Goal: Information Seeking & Learning: Check status

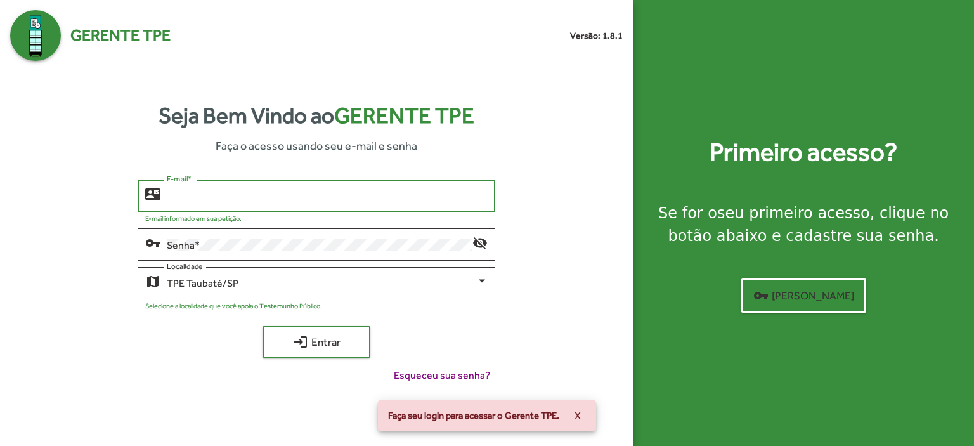
click at [190, 192] on input "E-mail *" at bounding box center [327, 195] width 321 height 11
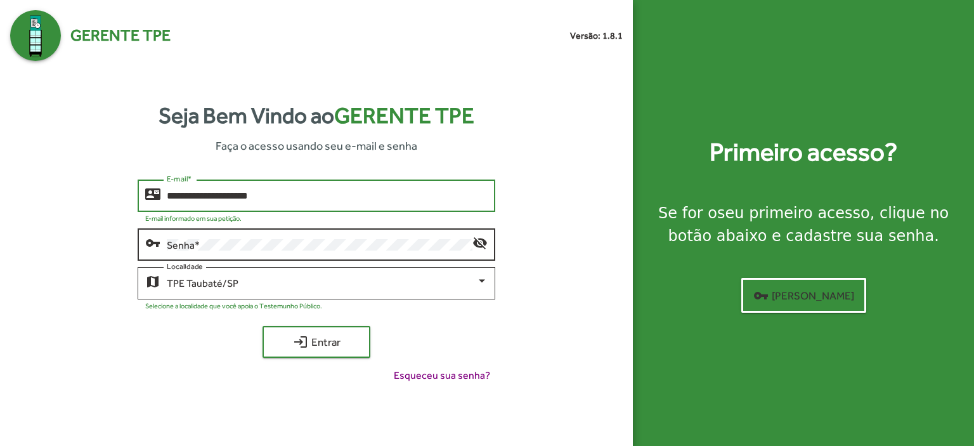
type input "**********"
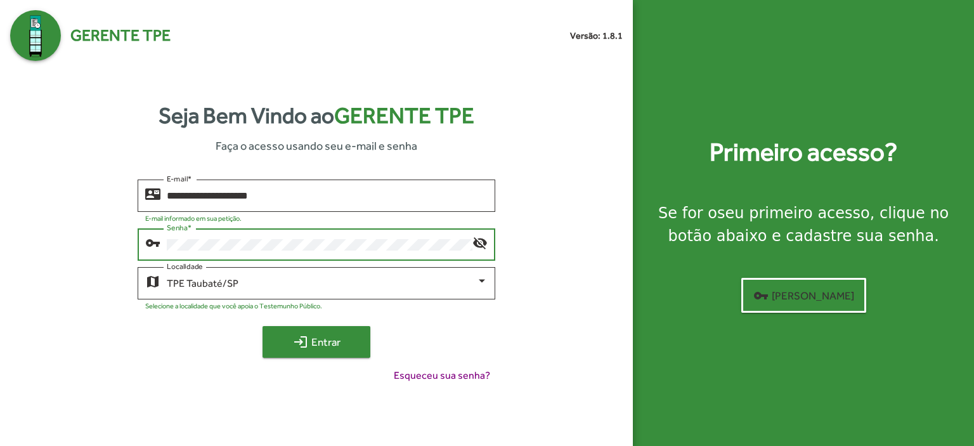
click at [315, 334] on span "login Entrar" at bounding box center [316, 341] width 85 height 23
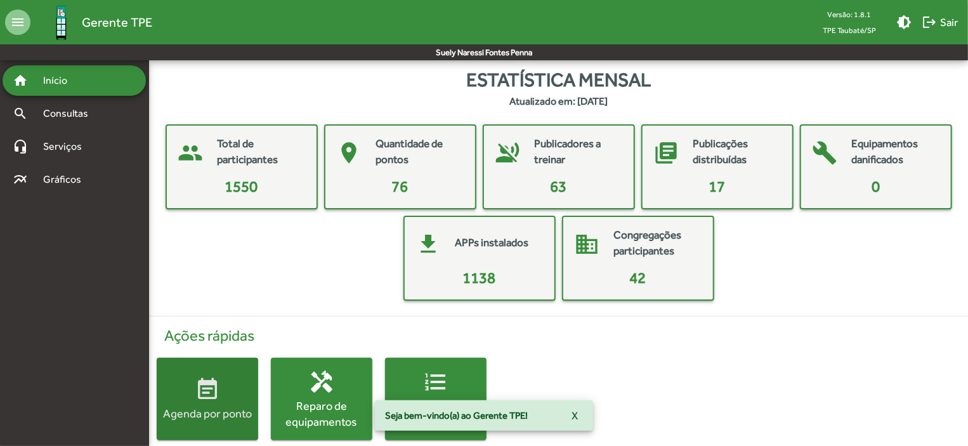
click at [229, 397] on span "event_note Agenda por ponto" at bounding box center [207, 399] width 101 height 44
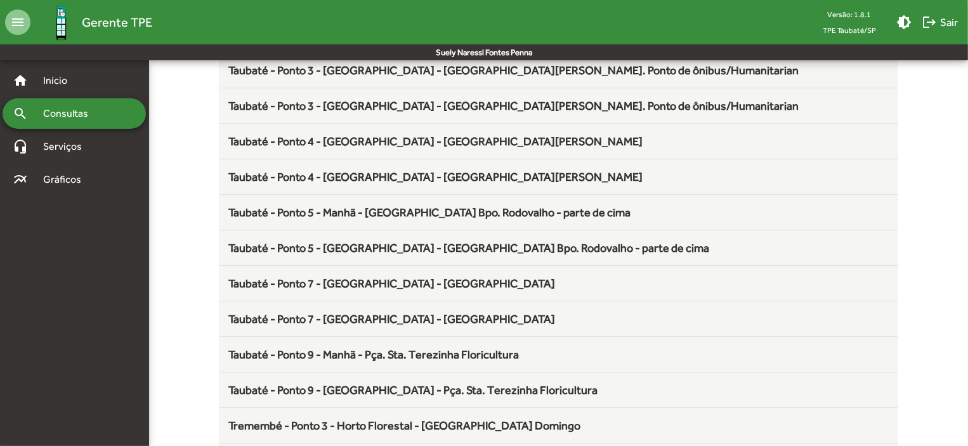
scroll to position [1672, 0]
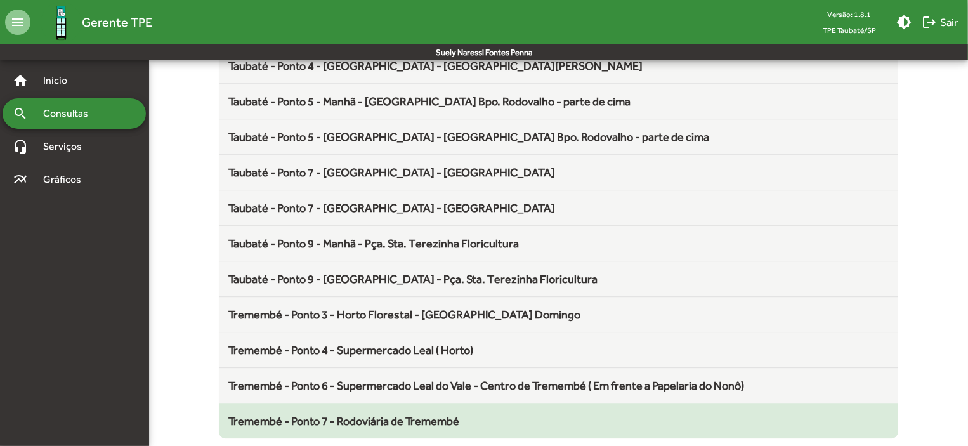
click at [424, 414] on span "Tremembé - Ponto 7 - Rodoviária de Tremembé" at bounding box center [344, 420] width 231 height 13
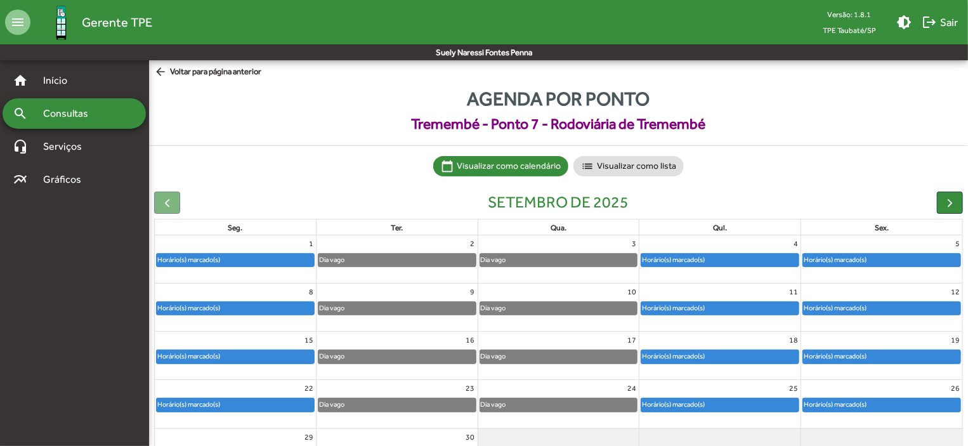
click at [723, 259] on div "Horário(s) marcado(s)" at bounding box center [719, 260] width 157 height 13
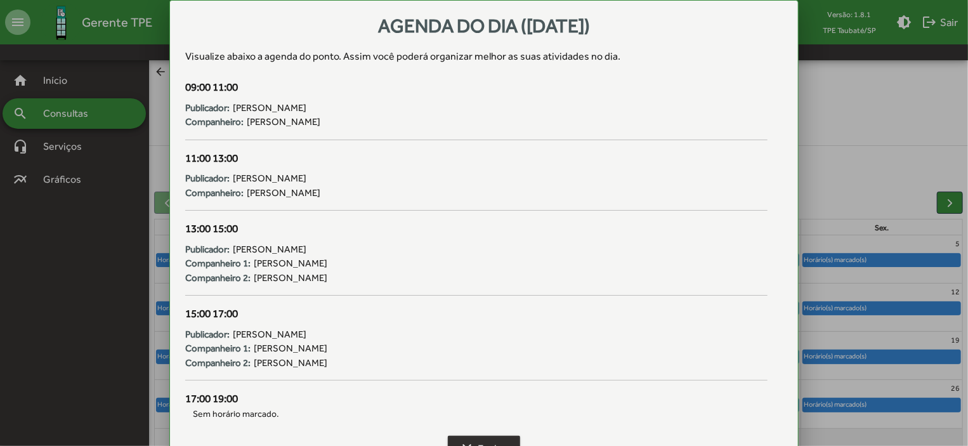
click at [508, 436] on button "clear Fechar" at bounding box center [484, 448] width 72 height 25
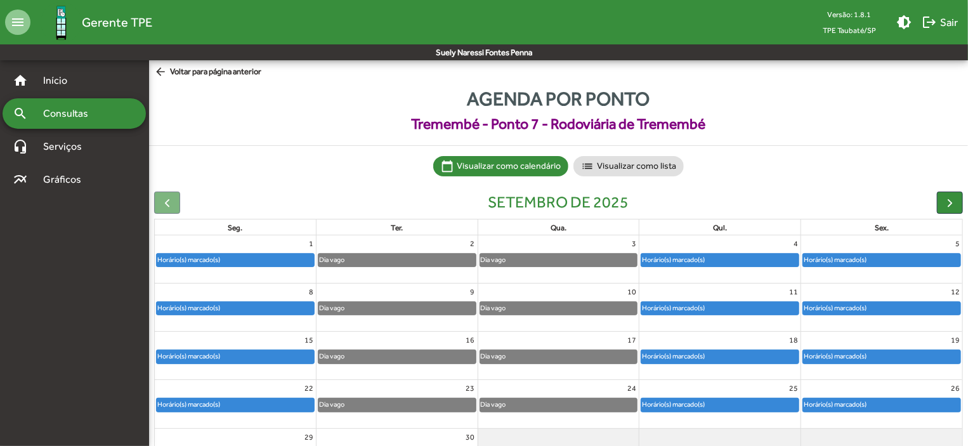
click at [852, 256] on div "Horário(s) marcado(s)" at bounding box center [835, 260] width 64 height 12
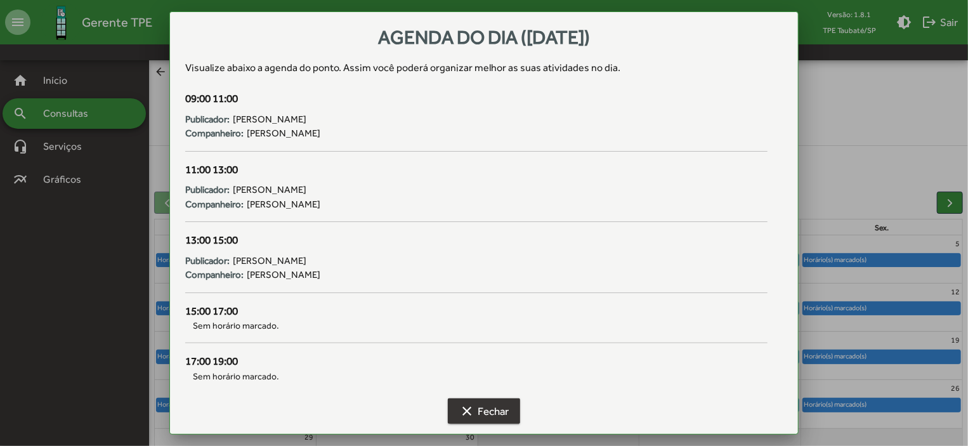
click at [487, 406] on span "clear Fechar" at bounding box center [483, 410] width 49 height 23
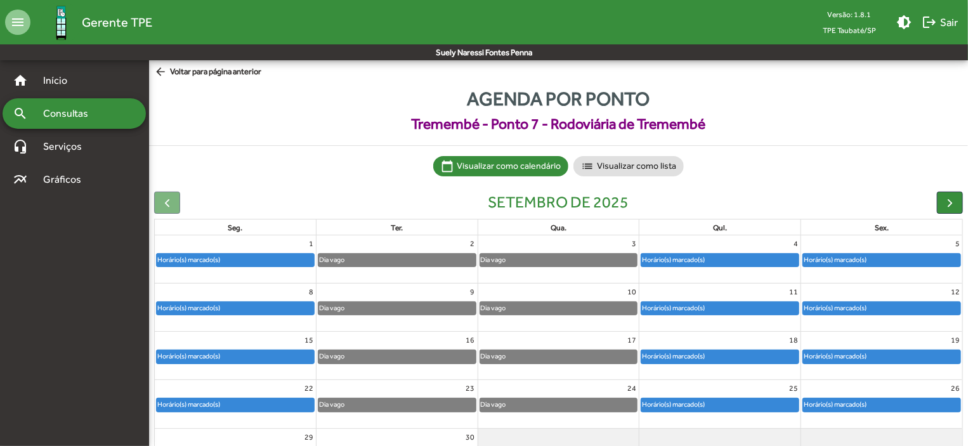
click at [159, 77] on mat-icon "arrow_back" at bounding box center [162, 72] width 16 height 14
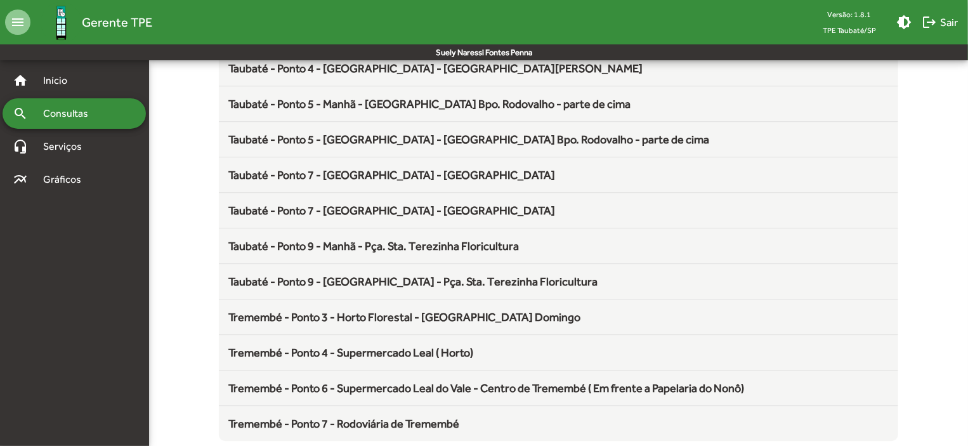
scroll to position [1672, 0]
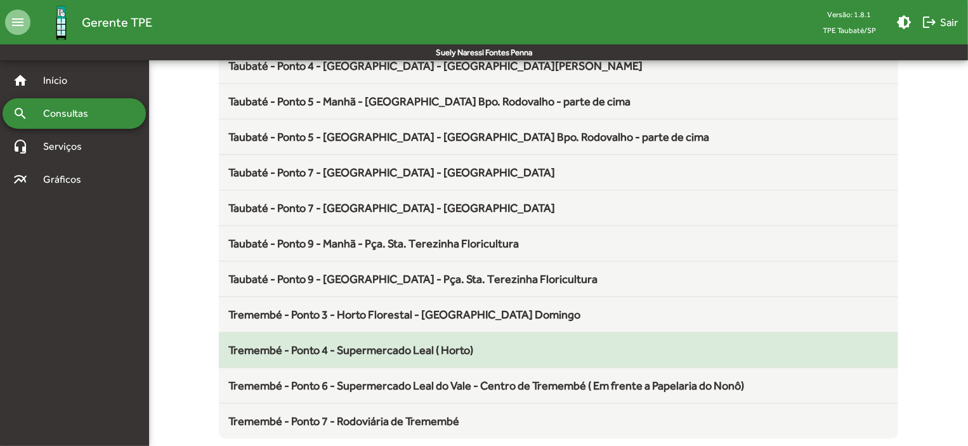
click at [446, 347] on span "Tremembé - Ponto 4 - Supermercado Leal ( Horto)" at bounding box center [351, 349] width 245 height 13
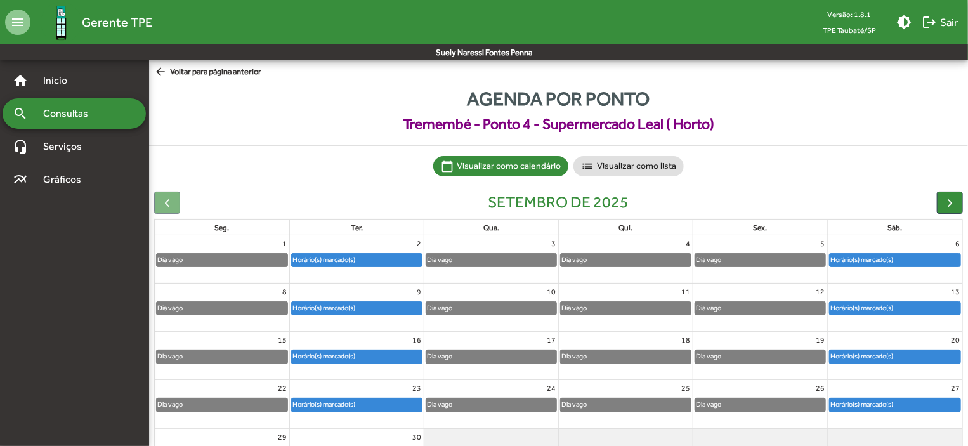
click at [879, 256] on div "Horário(s) marcado(s)" at bounding box center [861, 260] width 64 height 12
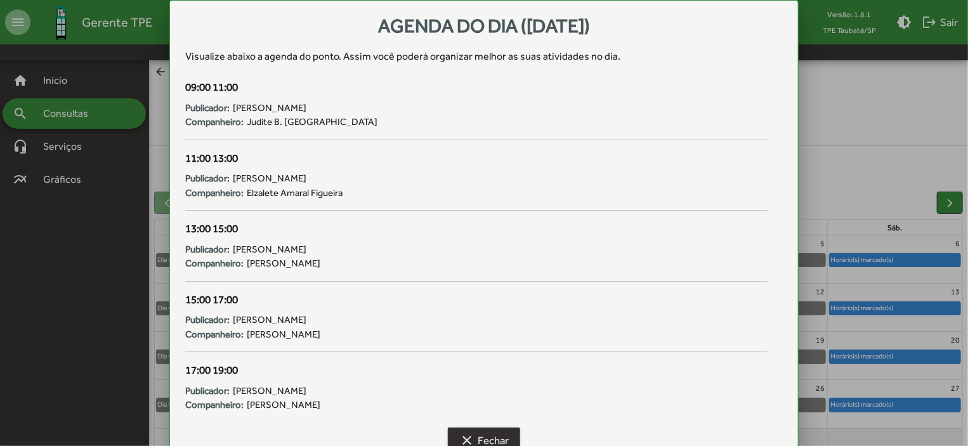
click at [480, 438] on span "clear Fechar" at bounding box center [483, 440] width 49 height 23
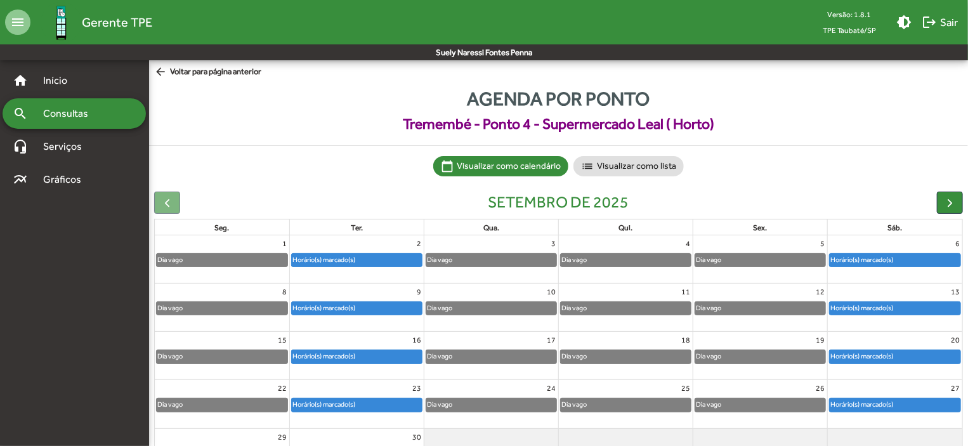
click at [160, 72] on mat-icon "arrow_back" at bounding box center [162, 72] width 16 height 14
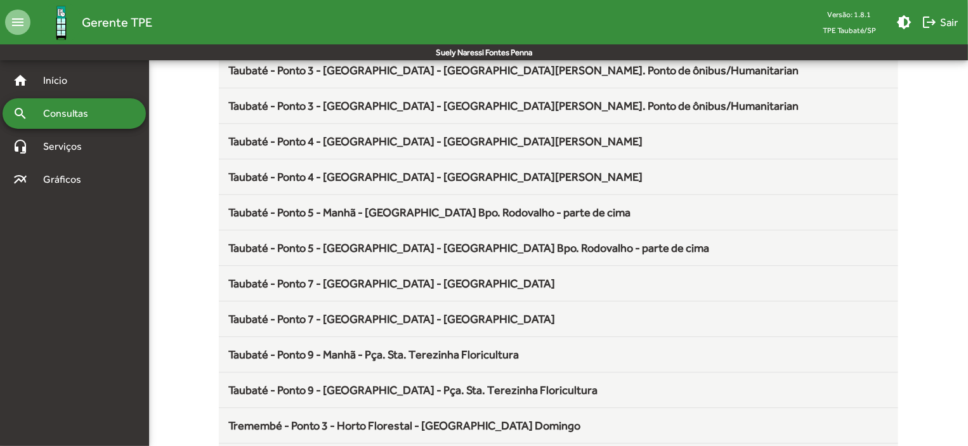
scroll to position [1672, 0]
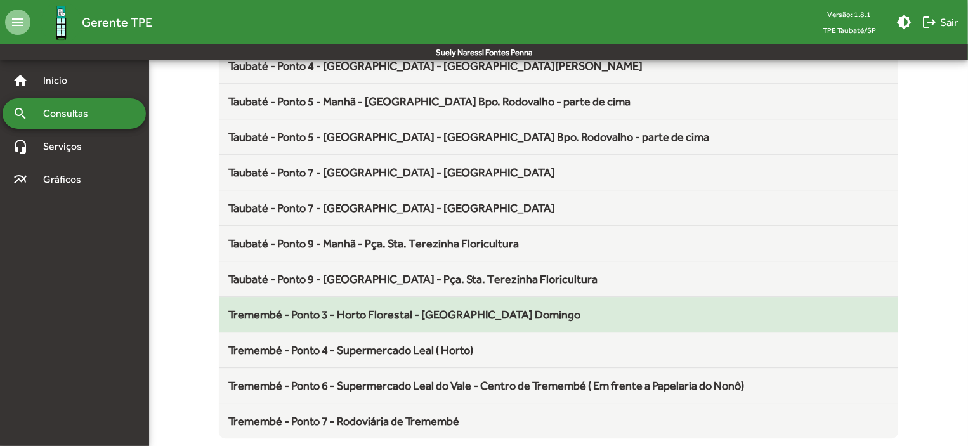
click at [403, 308] on span "Tremembé - Ponto 3 - Horto Florestal - Somente Domingo" at bounding box center [405, 314] width 352 height 13
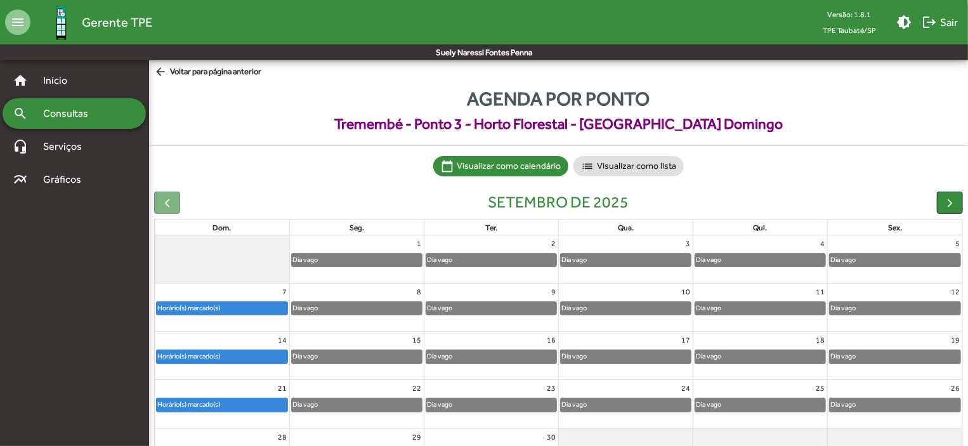
click at [250, 309] on div "Horário(s) marcado(s)" at bounding box center [222, 308] width 131 height 13
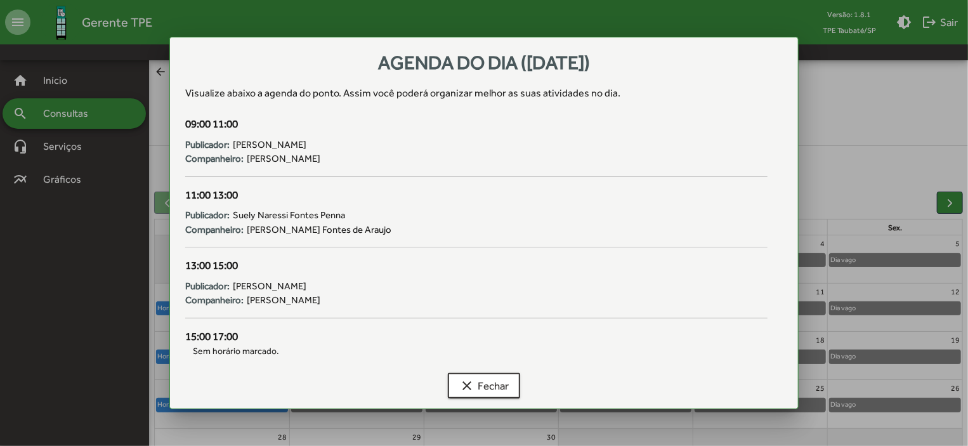
click at [481, 371] on div "clear Fechar" at bounding box center [483, 388] width 597 height 41
click at [481, 387] on span "clear Fechar" at bounding box center [483, 385] width 49 height 23
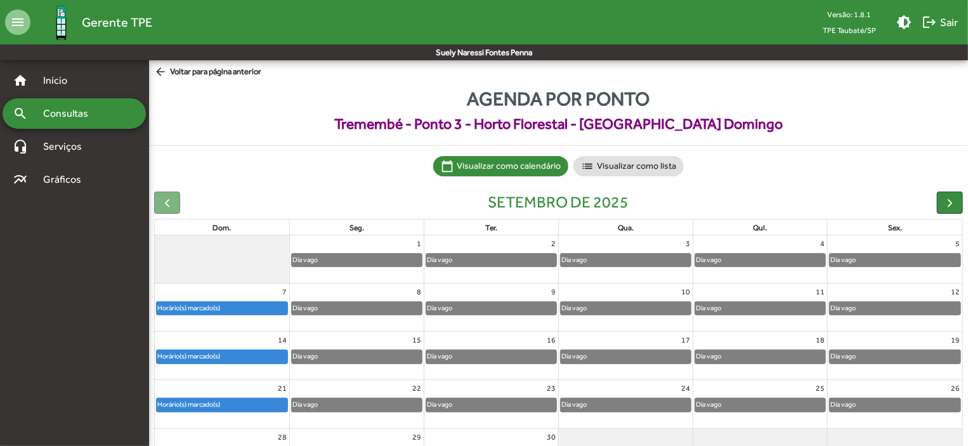
click at [196, 356] on div "Horário(s) marcado(s)" at bounding box center [189, 356] width 64 height 12
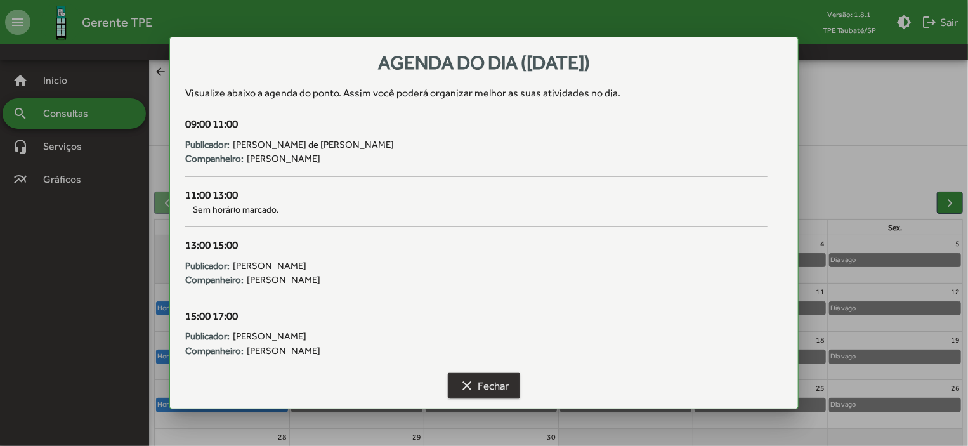
click at [471, 380] on mat-icon "clear" at bounding box center [466, 385] width 15 height 15
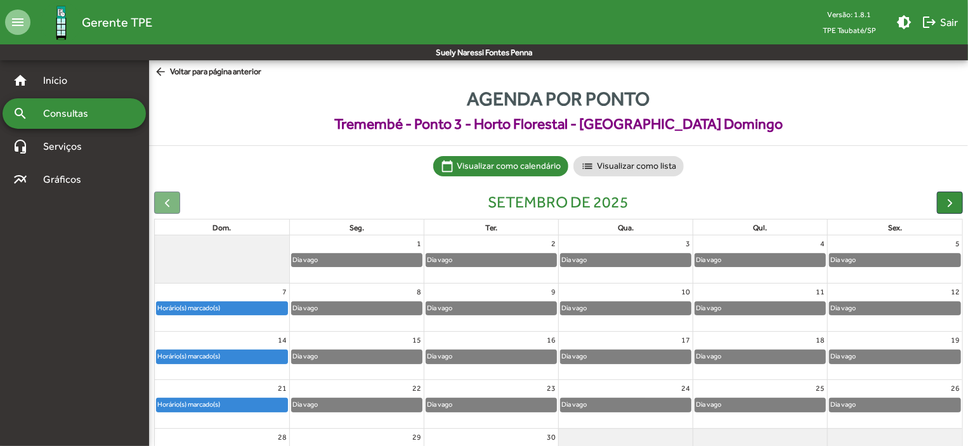
click at [278, 400] on div "Horário(s) marcado(s)" at bounding box center [222, 404] width 131 height 13
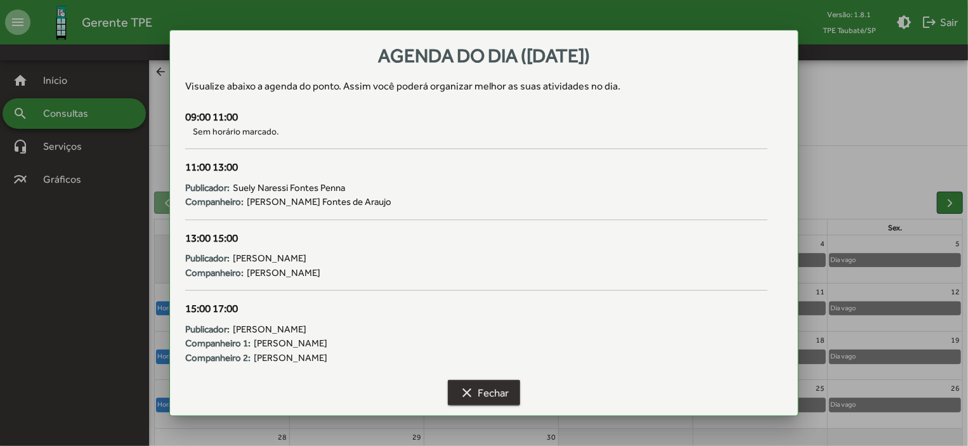
click at [484, 390] on span "clear Fechar" at bounding box center [483, 392] width 49 height 23
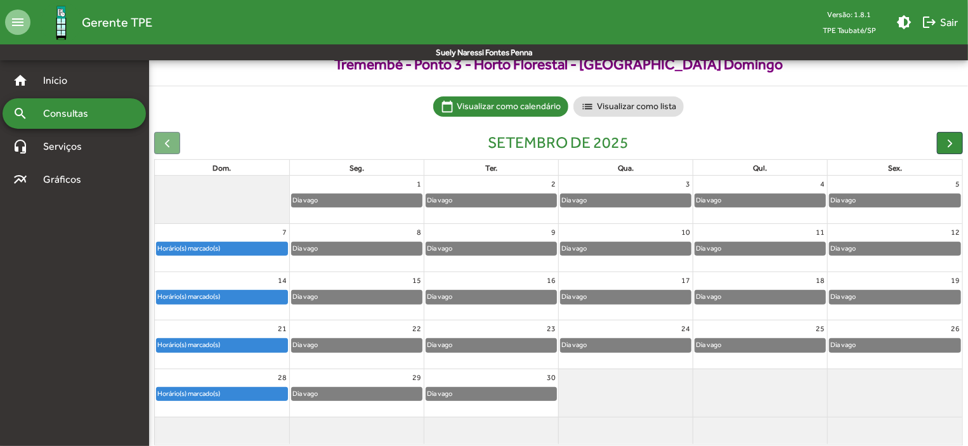
scroll to position [79, 0]
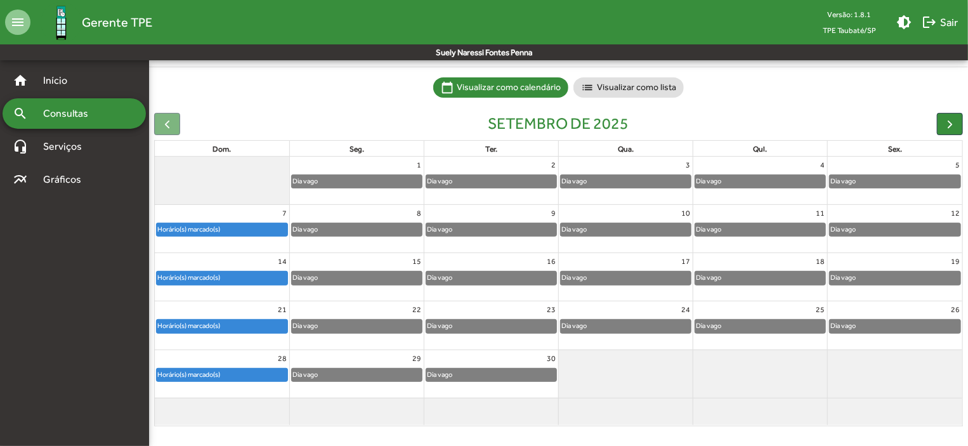
click at [273, 374] on div "Horário(s) marcado(s)" at bounding box center [222, 374] width 131 height 13
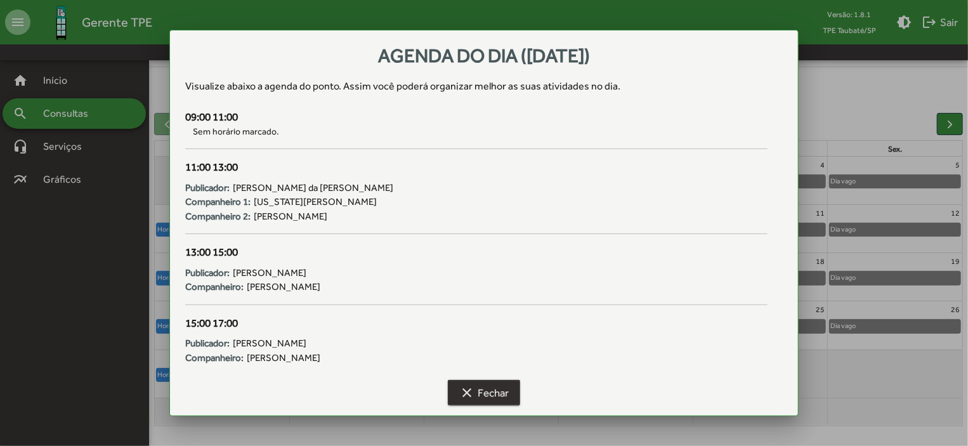
click at [488, 390] on span "clear Fechar" at bounding box center [483, 392] width 49 height 23
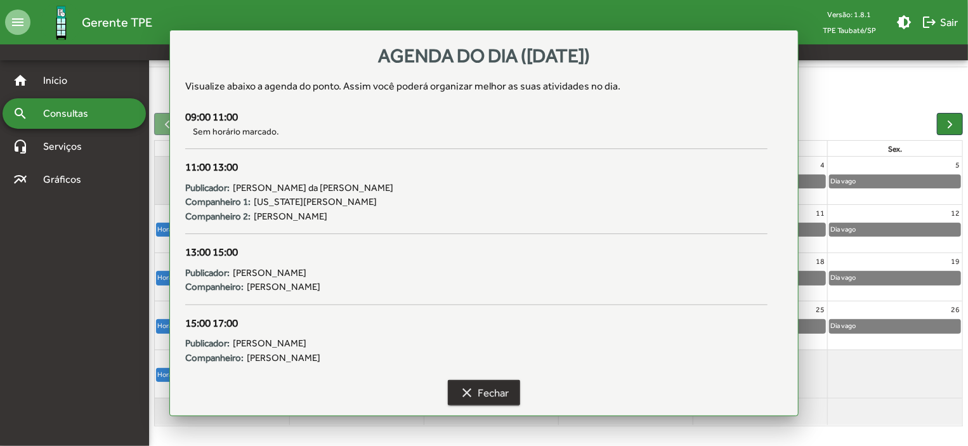
scroll to position [79, 0]
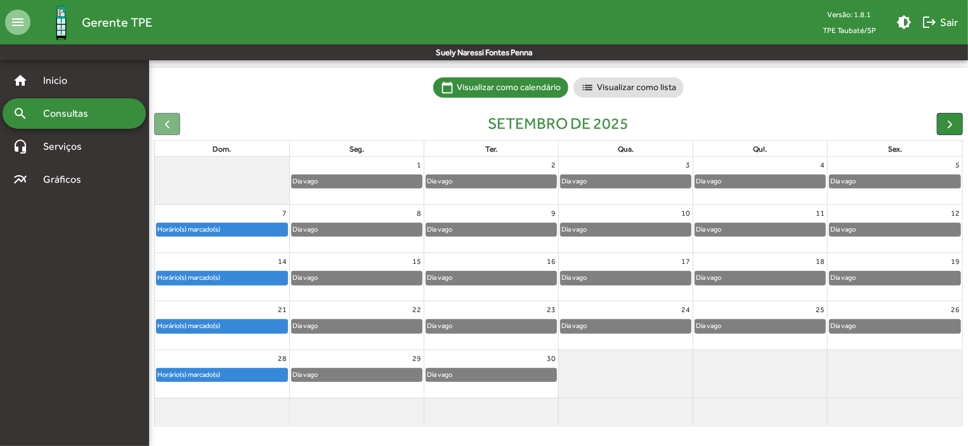
click at [212, 231] on div "Horário(s) marcado(s)" at bounding box center [189, 229] width 64 height 12
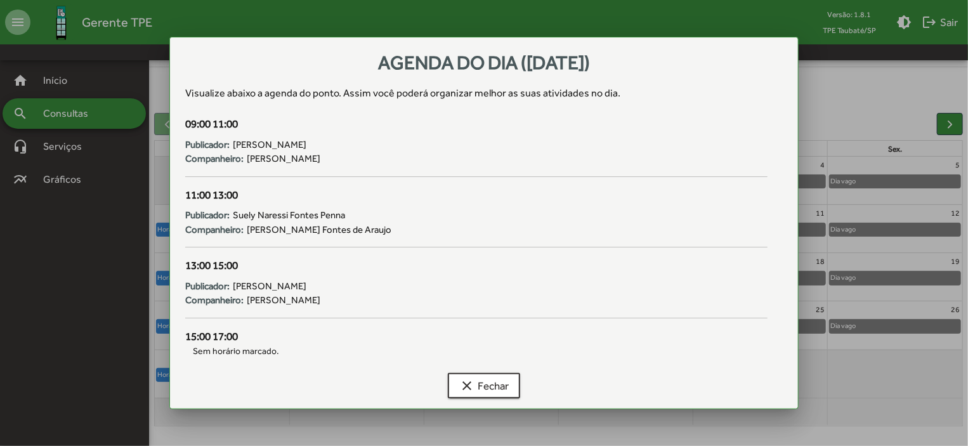
click at [212, 231] on div "Agenda do dia (07/09/2025) Visualize abaixo a agenda do ponto . Assim você pode…" at bounding box center [483, 223] width 629 height 372
click at [503, 384] on span "clear Fechar" at bounding box center [483, 385] width 49 height 23
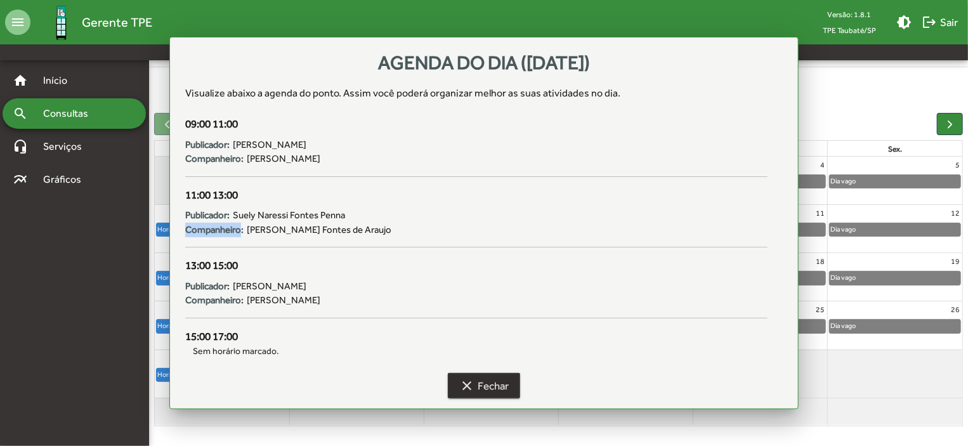
scroll to position [79, 0]
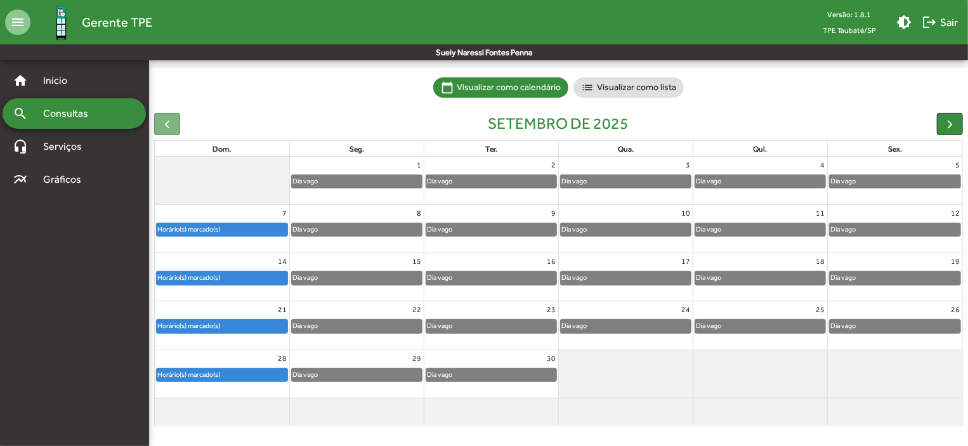
click at [247, 275] on div "Horário(s) marcado(s)" at bounding box center [222, 277] width 131 height 13
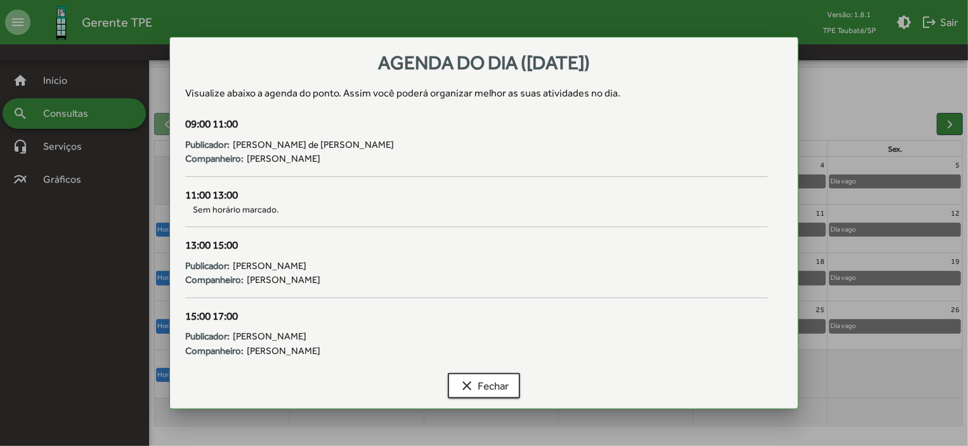
click at [229, 193] on div "11:00 13:00" at bounding box center [476, 195] width 582 height 16
click at [490, 387] on span "clear Fechar" at bounding box center [483, 385] width 49 height 23
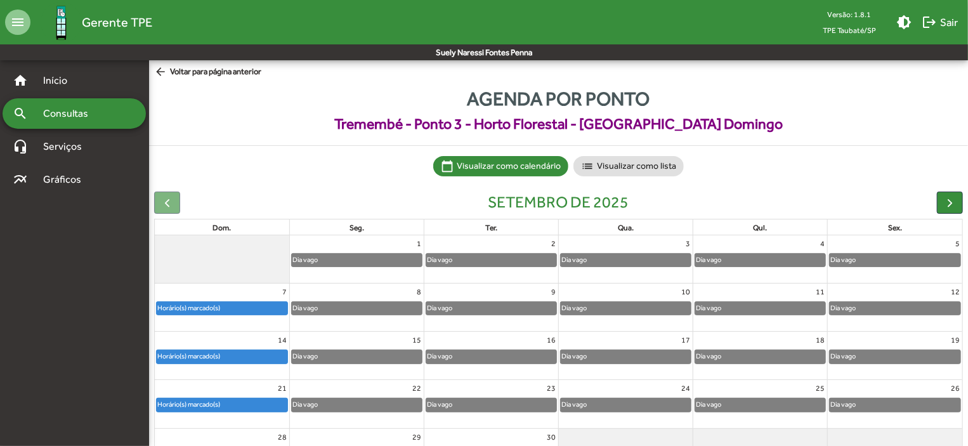
scroll to position [79, 0]
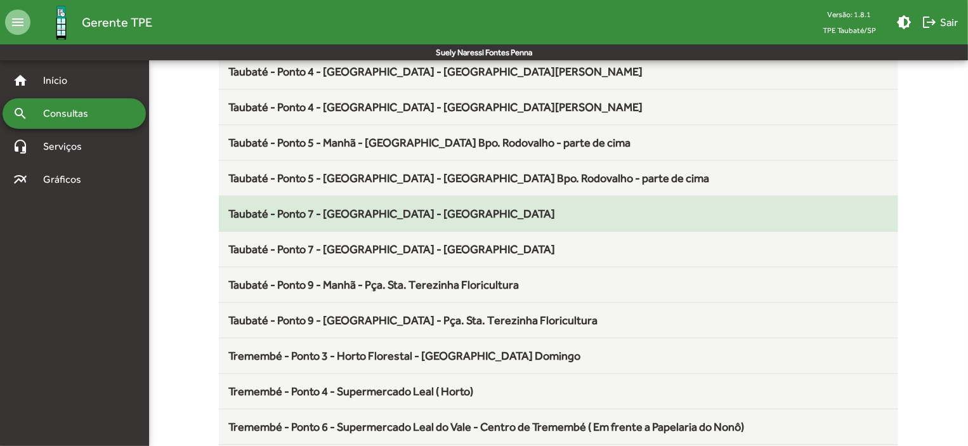
scroll to position [1608, 0]
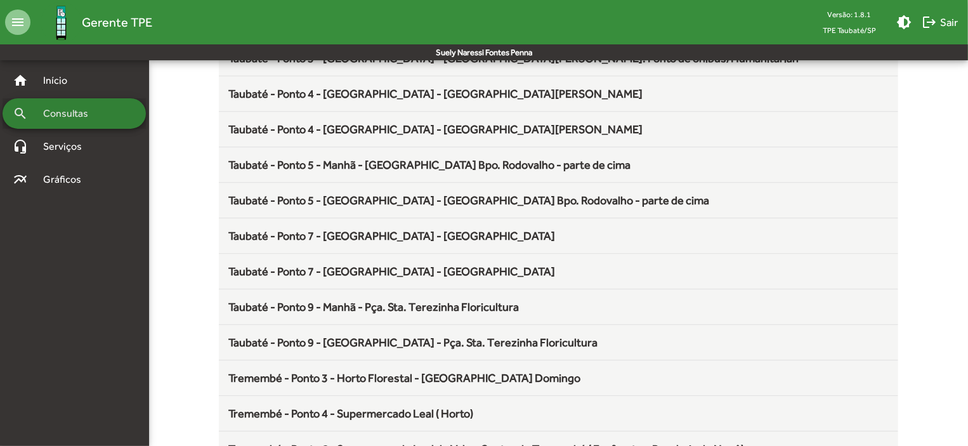
click at [103, 113] on span "Consultas" at bounding box center [70, 113] width 69 height 15
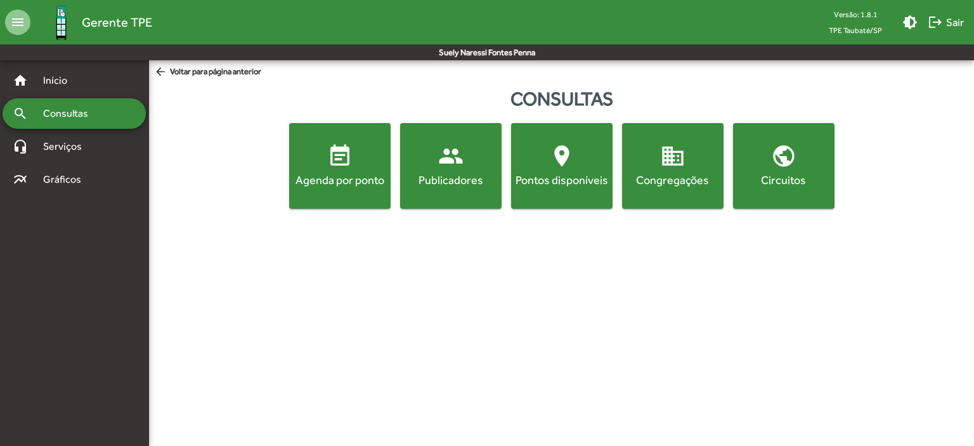
click at [461, 170] on span "people Publicadores" at bounding box center [451, 165] width 96 height 44
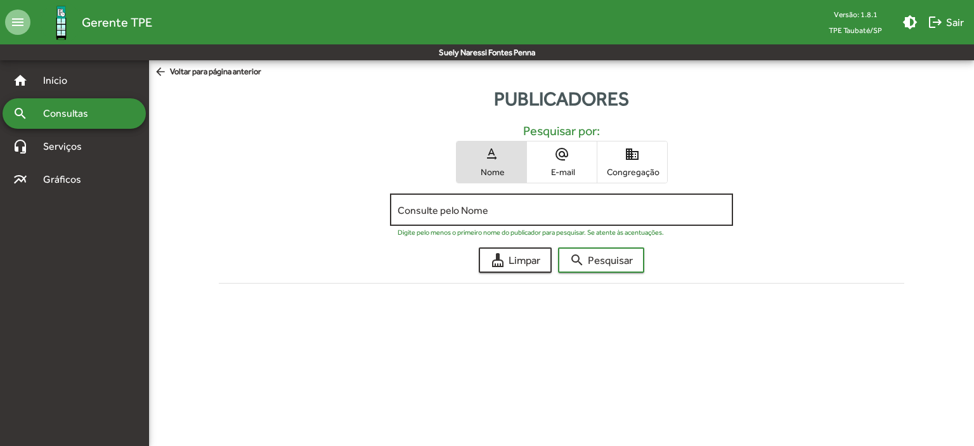
click at [447, 214] on input "Consulte pelo Nome" at bounding box center [561, 209] width 327 height 11
type input "****"
click at [165, 70] on mat-icon "arrow_back" at bounding box center [162, 72] width 16 height 14
